Goal: Information Seeking & Learning: Learn about a topic

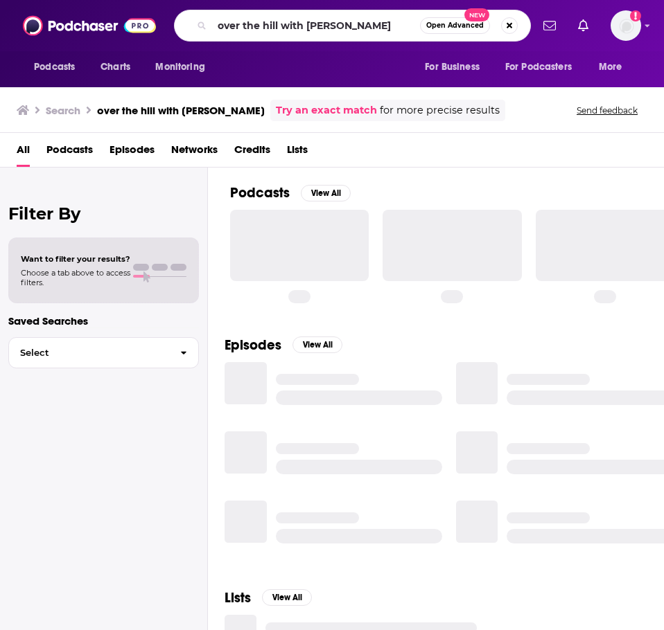
click at [228, 26] on input "over the hill with [PERSON_NAME]" at bounding box center [316, 26] width 208 height 22
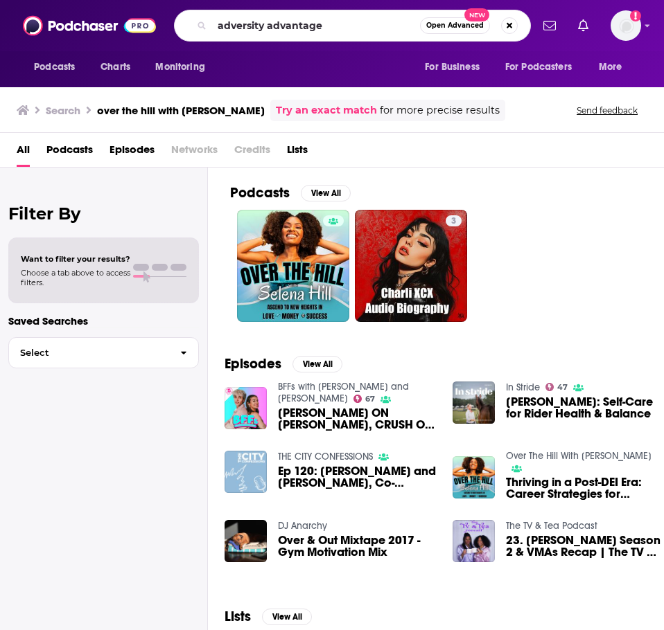
type input "adversity advantage"
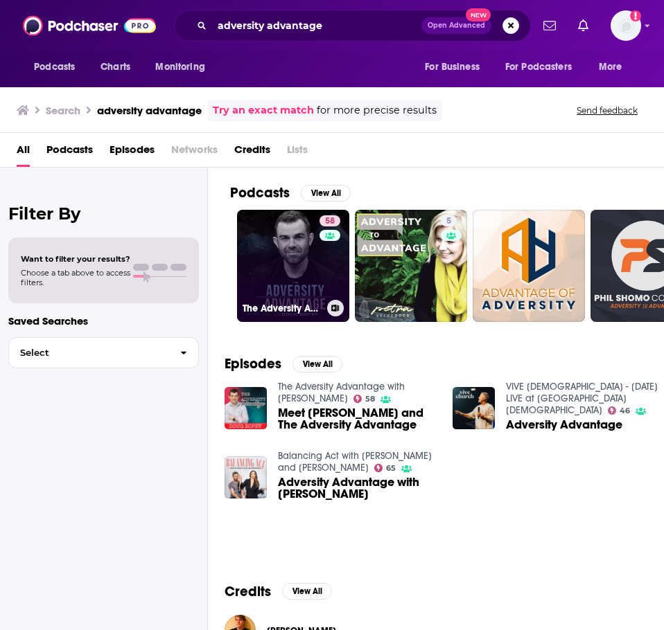
click at [303, 268] on link "58 The Adversity Advantage with [PERSON_NAME]" at bounding box center [293, 266] width 112 height 112
